Goal: Task Accomplishment & Management: Use online tool/utility

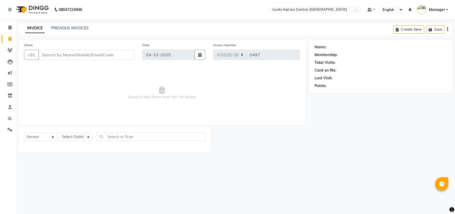
select select "6032"
select select "service"
click at [78, 139] on select "Select Stylist [PERSON_NAME] [PERSON_NAME] Counter Deepak_pdct [PERSON_NAME] [P…" at bounding box center [75, 137] width 33 height 8
select select "92843"
click at [59, 133] on select "Select Stylist [PERSON_NAME] [PERSON_NAME] Counter Deepak_pdct [PERSON_NAME] [P…" at bounding box center [75, 137] width 33 height 8
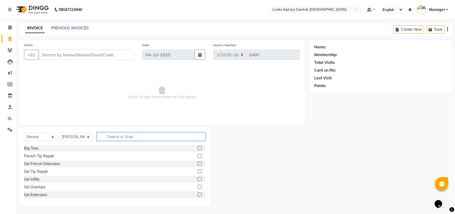
click at [120, 134] on input "text" at bounding box center [151, 136] width 109 height 8
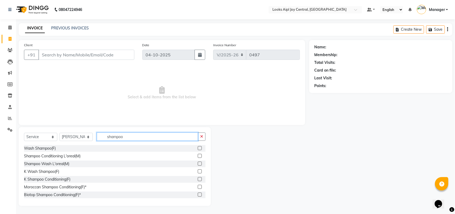
type input "shampoo"
click at [198, 153] on div at bounding box center [202, 156] width 8 height 7
click at [198, 157] on label at bounding box center [200, 156] width 4 height 4
click at [198, 157] on input "checkbox" at bounding box center [199, 155] width 3 height 3
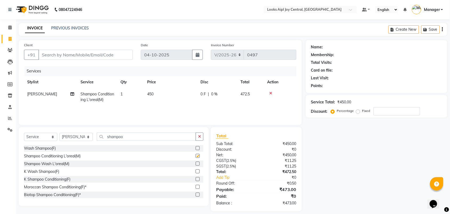
checkbox input "false"
click at [149, 93] on span "450" at bounding box center [150, 93] width 6 height 5
select select "92843"
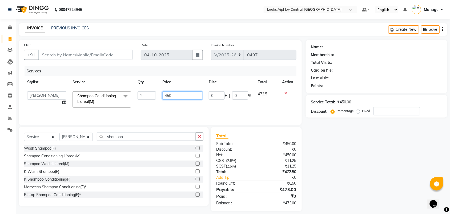
drag, startPoint x: 175, startPoint y: 93, endPoint x: 162, endPoint y: 94, distance: 13.4
click at [162, 94] on td "450" at bounding box center [182, 99] width 46 height 23
type input "400"
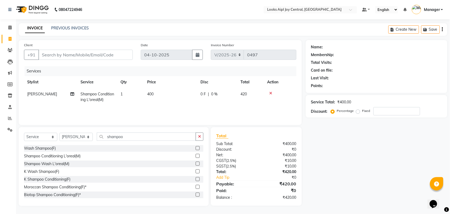
click at [191, 106] on div "Services Stylist Service Qty Price Disc Total Action Hasan_pdct Shampoo Conditi…" at bounding box center [160, 92] width 273 height 53
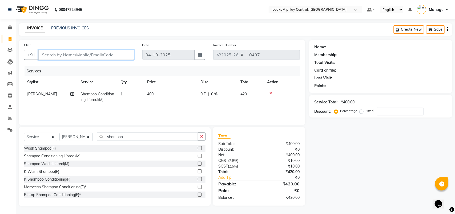
click at [52, 57] on input "Client" at bounding box center [86, 55] width 96 height 10
type input "7"
type input "0"
type input "7838200027"
click at [122, 58] on button "Add Client" at bounding box center [120, 55] width 27 height 10
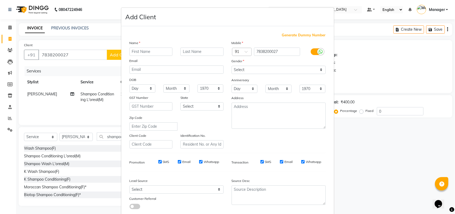
click at [139, 48] on input "text" at bounding box center [151, 51] width 43 height 8
type input "anjali"
click at [276, 72] on select "Select [DEMOGRAPHIC_DATA] [DEMOGRAPHIC_DATA] Other Prefer Not To Say" at bounding box center [279, 70] width 94 height 8
select select "[DEMOGRAPHIC_DATA]"
click at [232, 66] on select "Select [DEMOGRAPHIC_DATA] [DEMOGRAPHIC_DATA] Other Prefer Not To Say" at bounding box center [279, 70] width 94 height 8
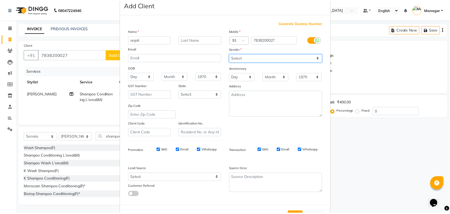
scroll to position [31, 0]
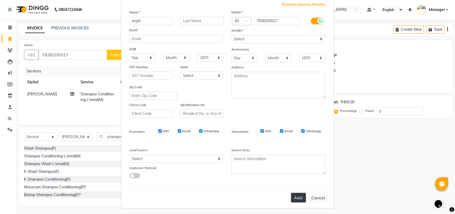
click at [293, 197] on button "Add" at bounding box center [298, 198] width 15 height 10
select select
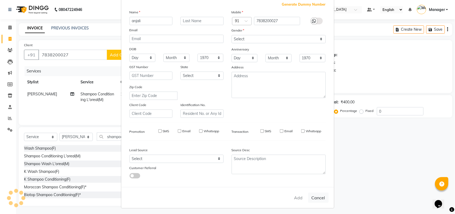
select select
checkbox input "false"
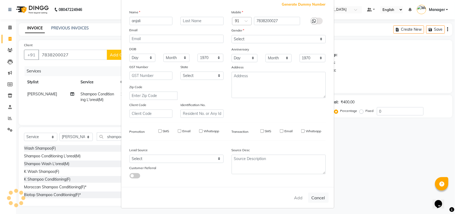
checkbox input "false"
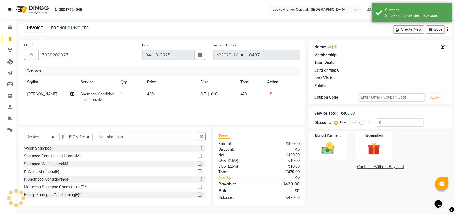
select select "1: Object"
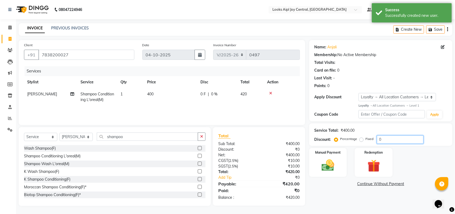
drag, startPoint x: 391, startPoint y: 139, endPoint x: 359, endPoint y: 139, distance: 32.3
click at [359, 139] on div "Percentage Fixed 0" at bounding box center [380, 139] width 88 height 8
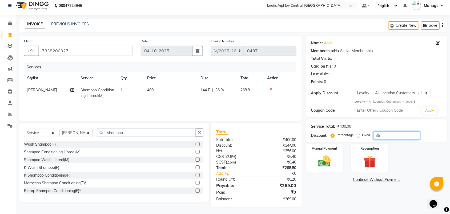
scroll to position [5, 0]
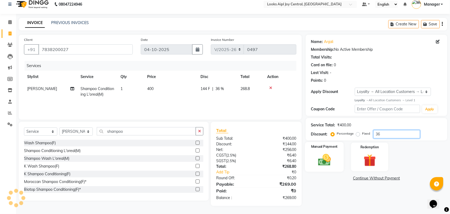
type input "36"
click at [332, 159] on img at bounding box center [324, 159] width 21 height 15
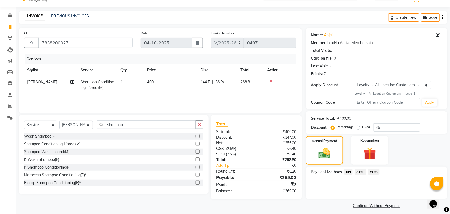
scroll to position [15, 0]
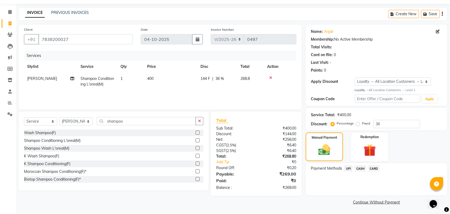
click at [361, 166] on span "CASH" at bounding box center [360, 168] width 11 height 6
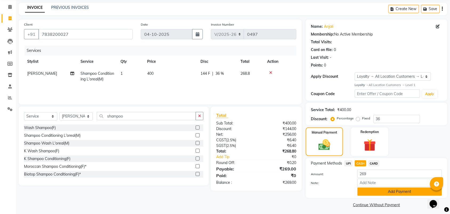
scroll to position [23, 0]
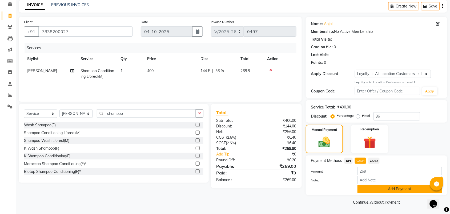
click at [397, 190] on button "Add Payment" at bounding box center [400, 189] width 85 height 8
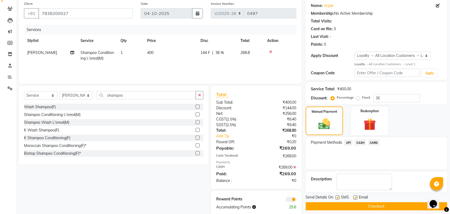
scroll to position [50, 0]
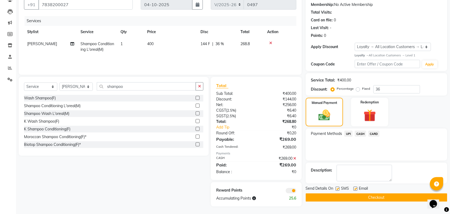
click at [399, 198] on button "Checkout" at bounding box center [377, 197] width 142 height 8
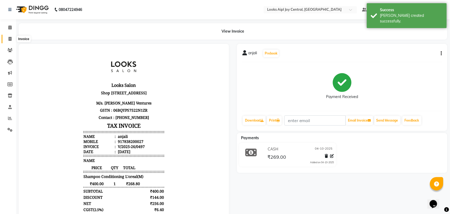
click at [10, 39] on icon at bounding box center [10, 39] width 3 height 4
select select "service"
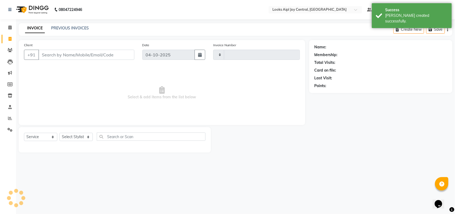
type input "0498"
select select "6032"
